Goal: Task Accomplishment & Management: Use online tool/utility

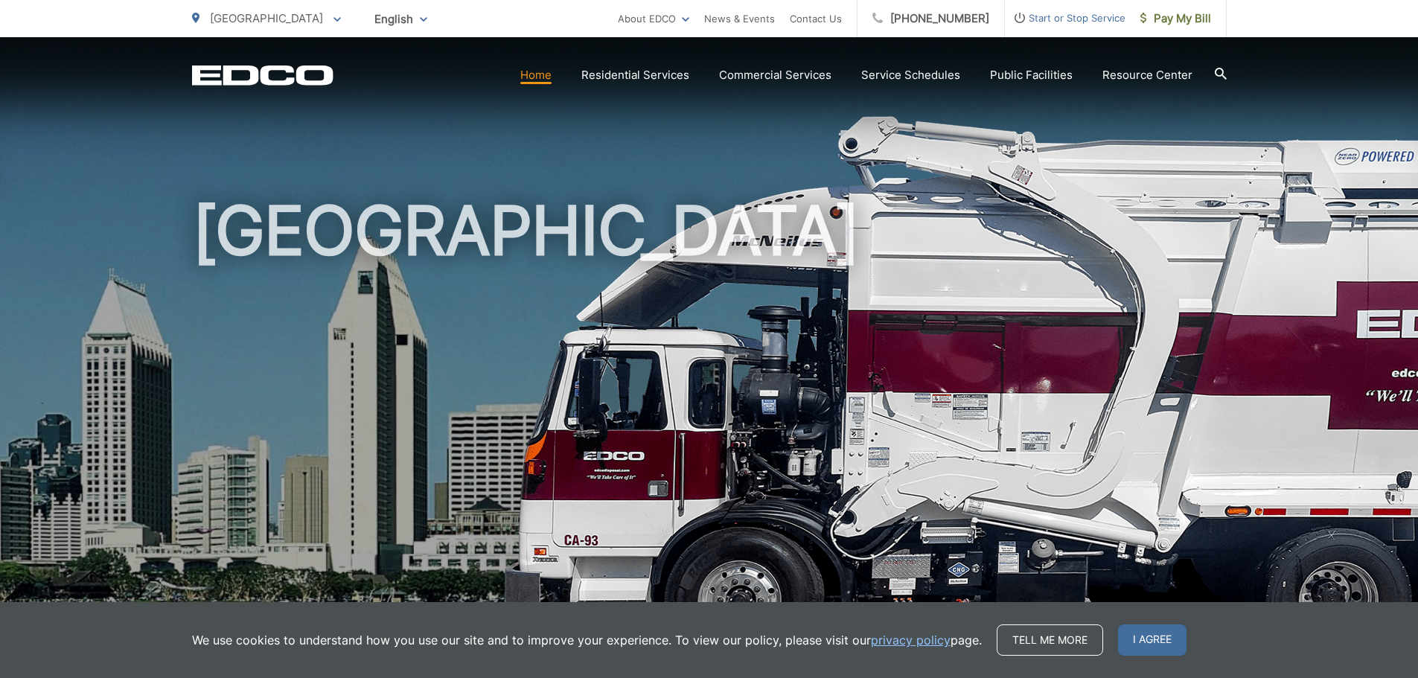
click at [253, 30] on div "San Diego To change your zip code, enter it below and press change. Change Take…" at bounding box center [266, 18] width 149 height 37
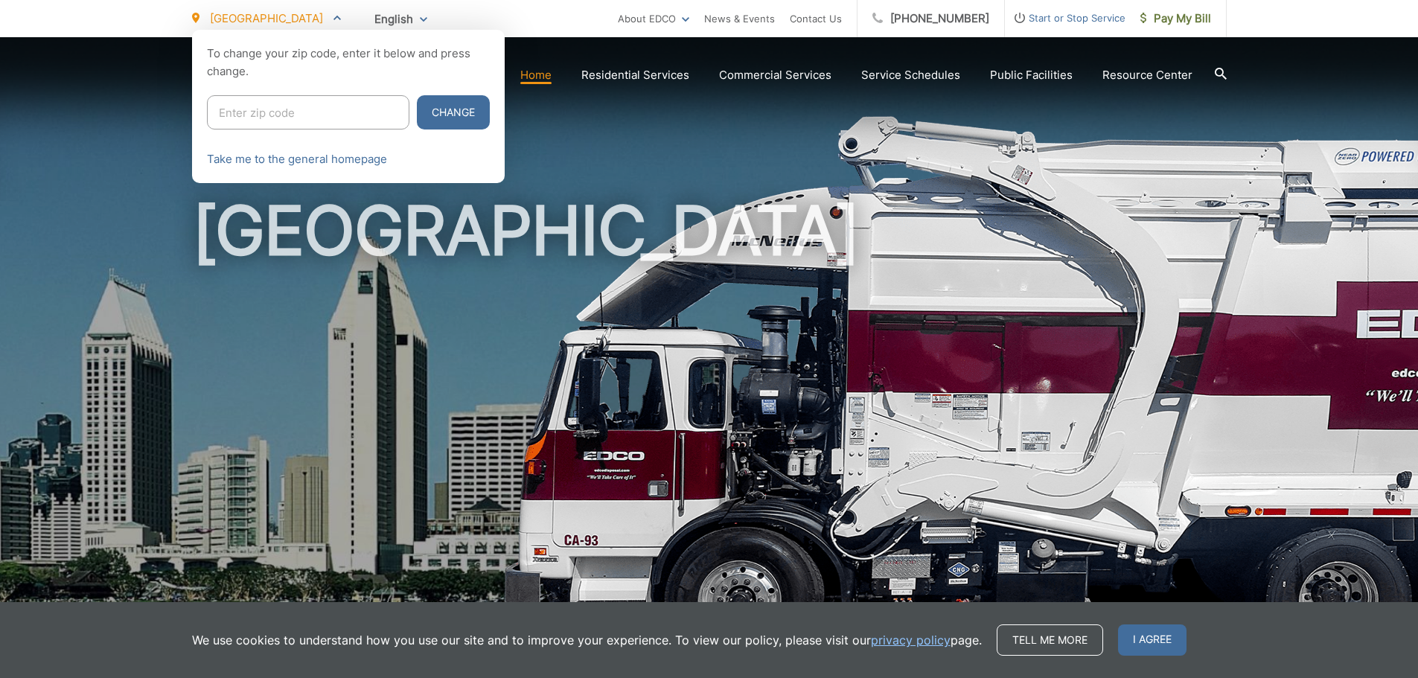
click at [313, 119] on input "Enter zip code" at bounding box center [308, 112] width 202 height 34
type input "91977"
click at [417, 95] on button "Change" at bounding box center [453, 112] width 73 height 34
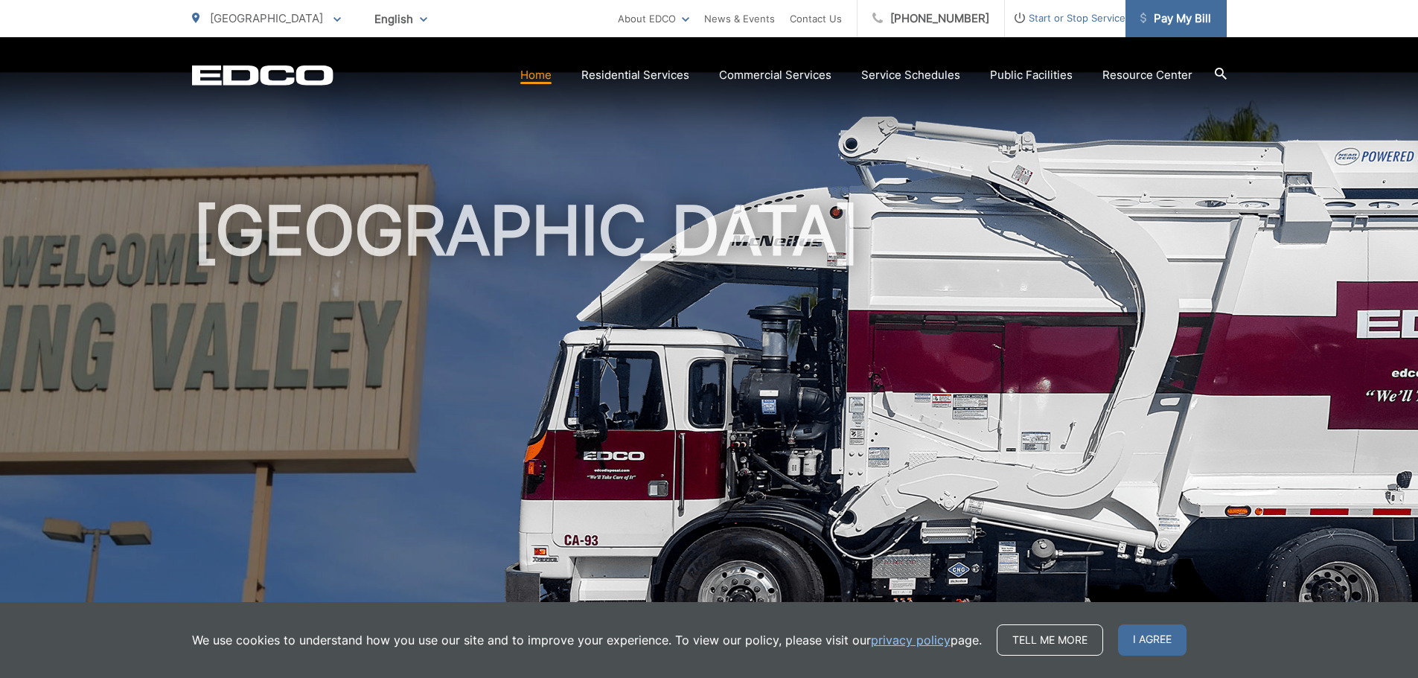
click at [1164, 13] on span "Pay My Bill" at bounding box center [1175, 19] width 71 height 18
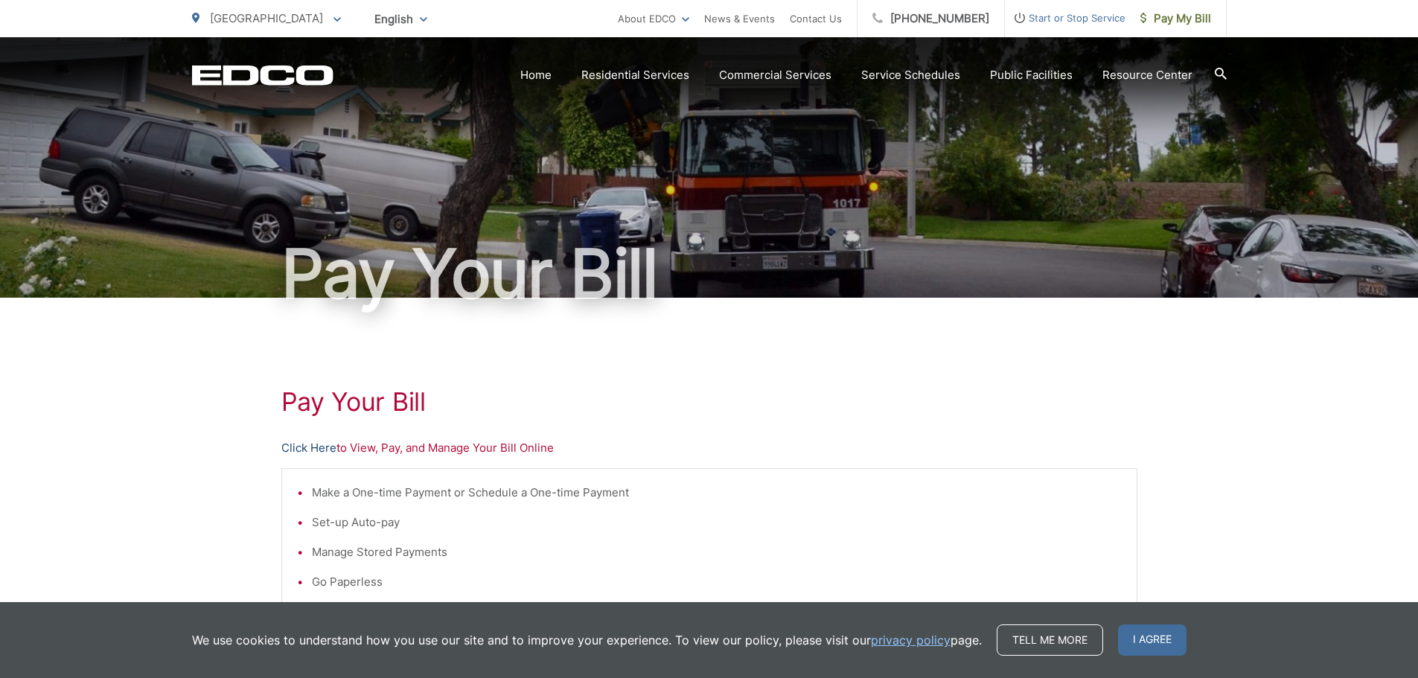
click at [317, 453] on link "Click Here" at bounding box center [308, 448] width 55 height 18
